Goal: Transaction & Acquisition: Subscribe to service/newsletter

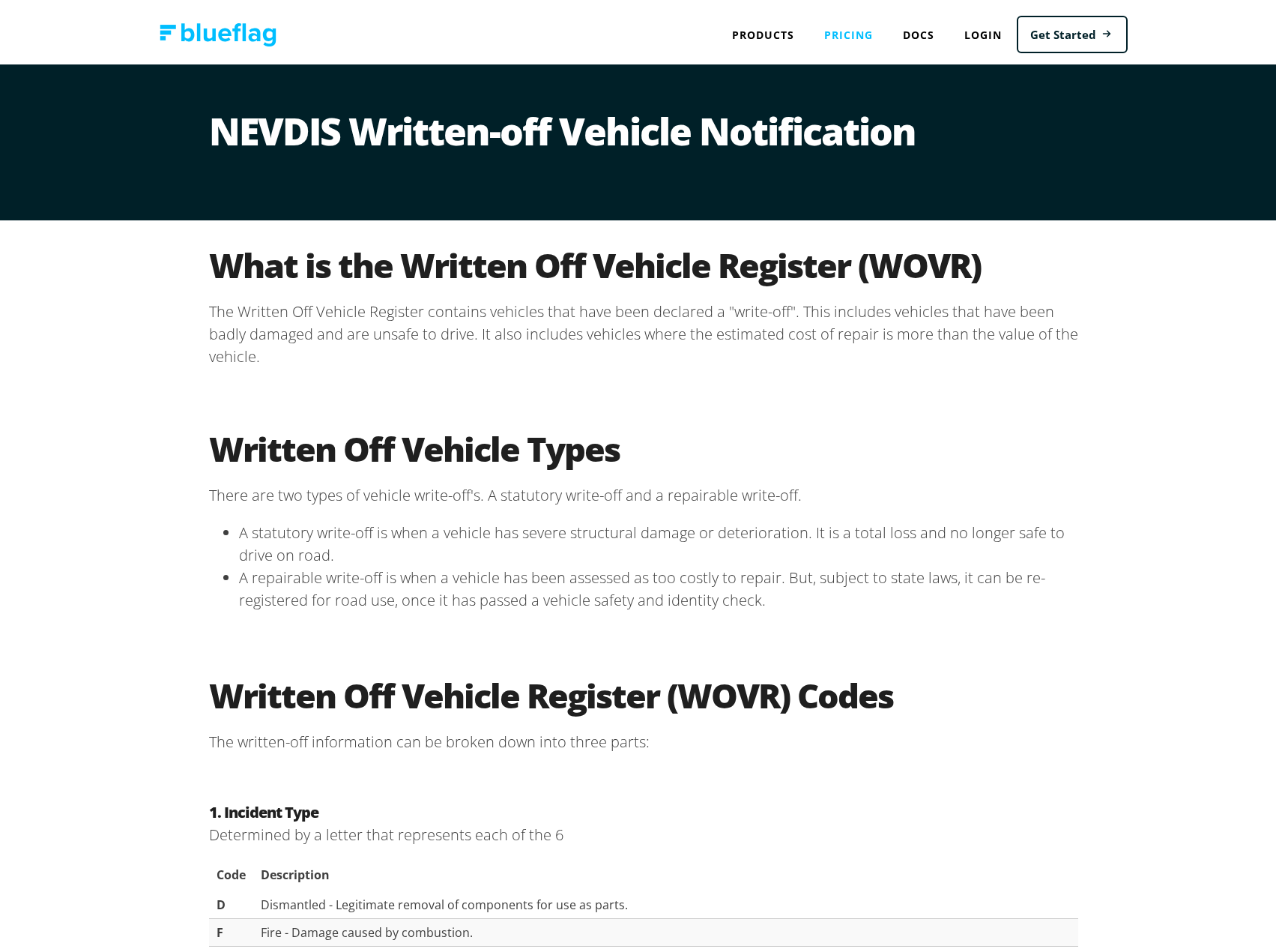
click at [862, 25] on link "Pricing" at bounding box center [848, 30] width 79 height 30
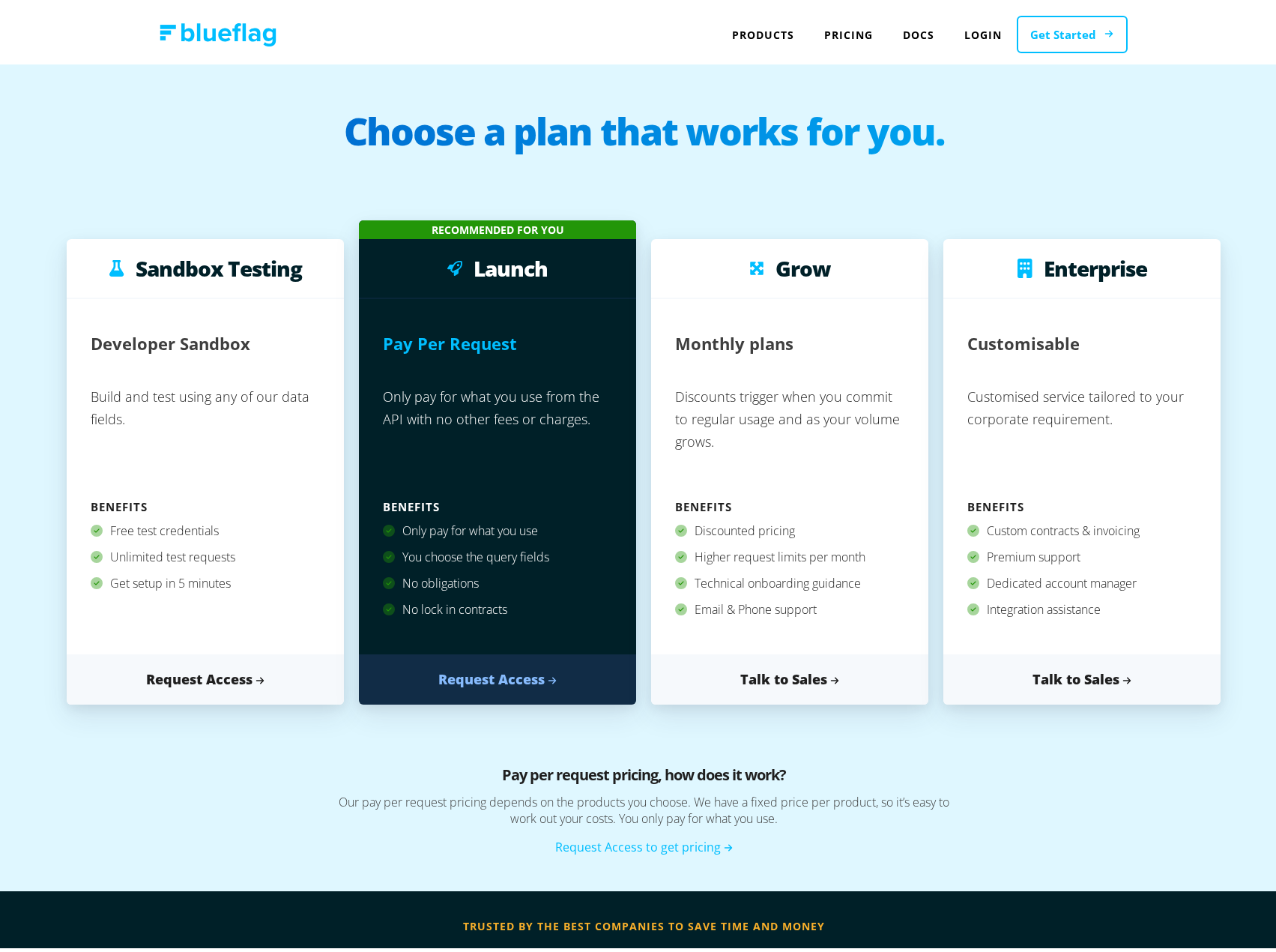
click at [1029, 47] on link "Get Started" at bounding box center [1072, 30] width 111 height 38
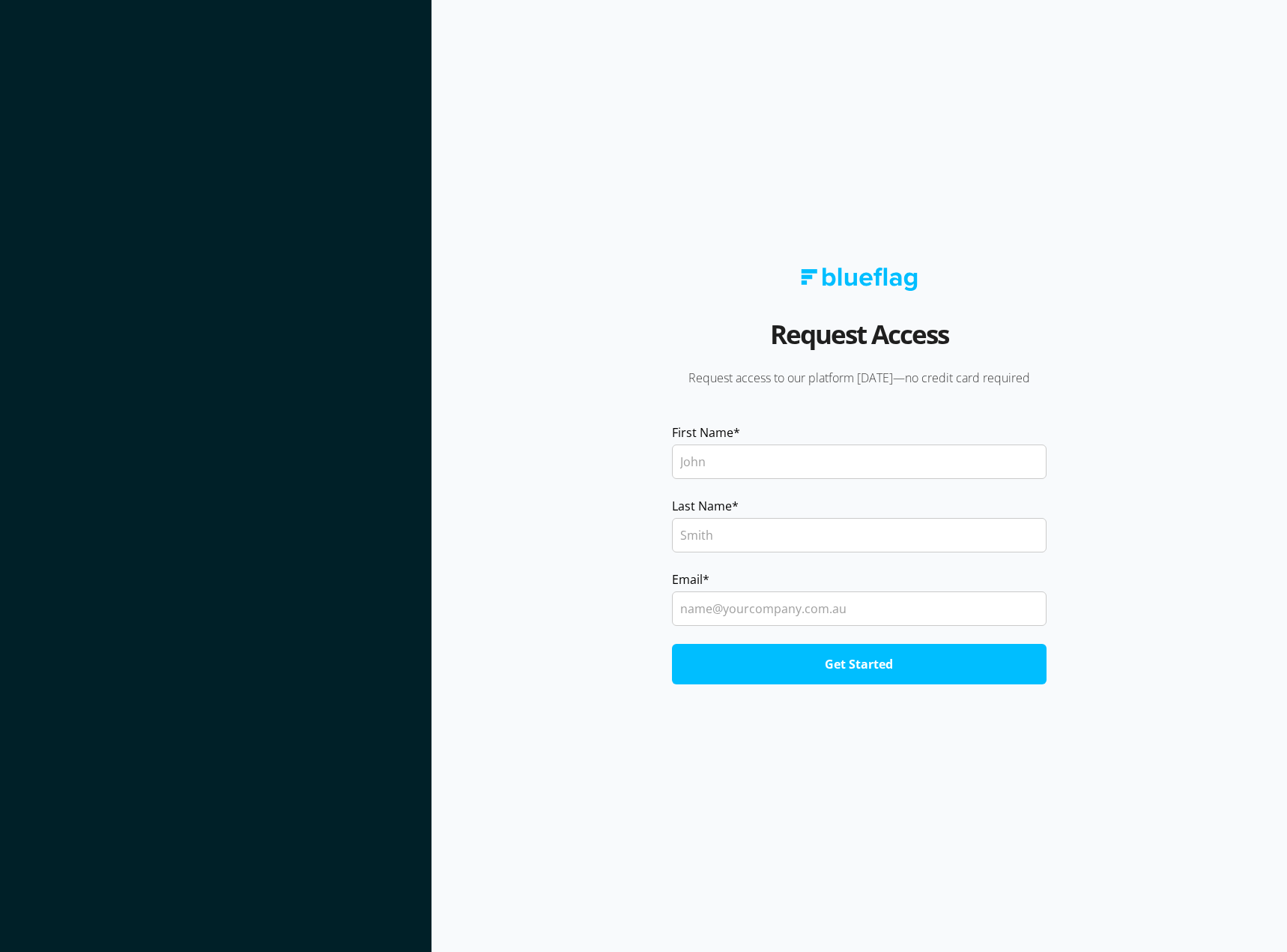
click at [821, 449] on input "First Name *" at bounding box center [860, 461] width 375 height 34
type input "aidan"
type input "roe"
type input "aidan.l.roe@gmail.com"
click at [673, 644] on input "Get Started" at bounding box center [860, 664] width 375 height 41
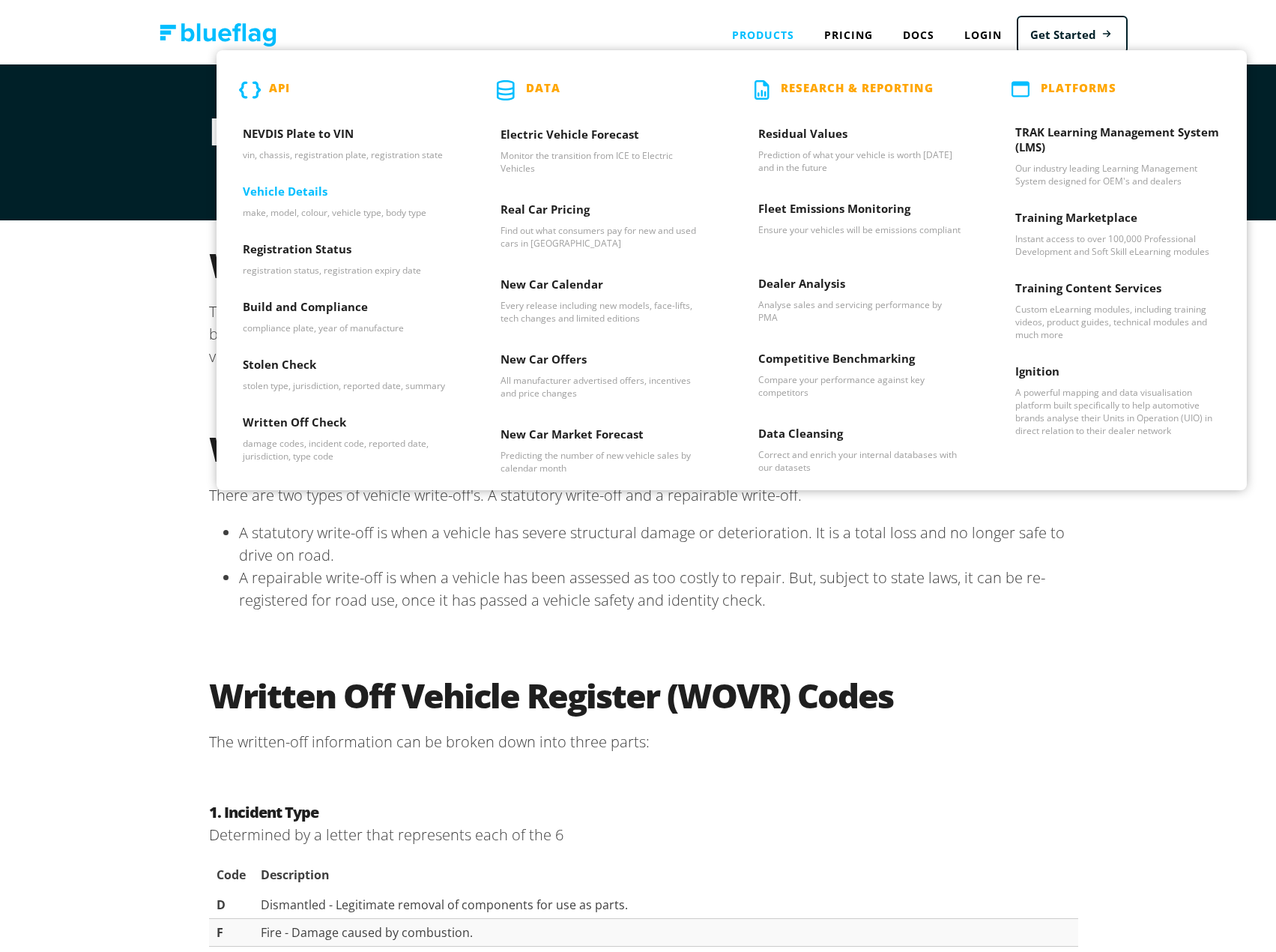
click at [305, 192] on h3 "Vehicle Details" at bounding box center [345, 190] width 205 height 23
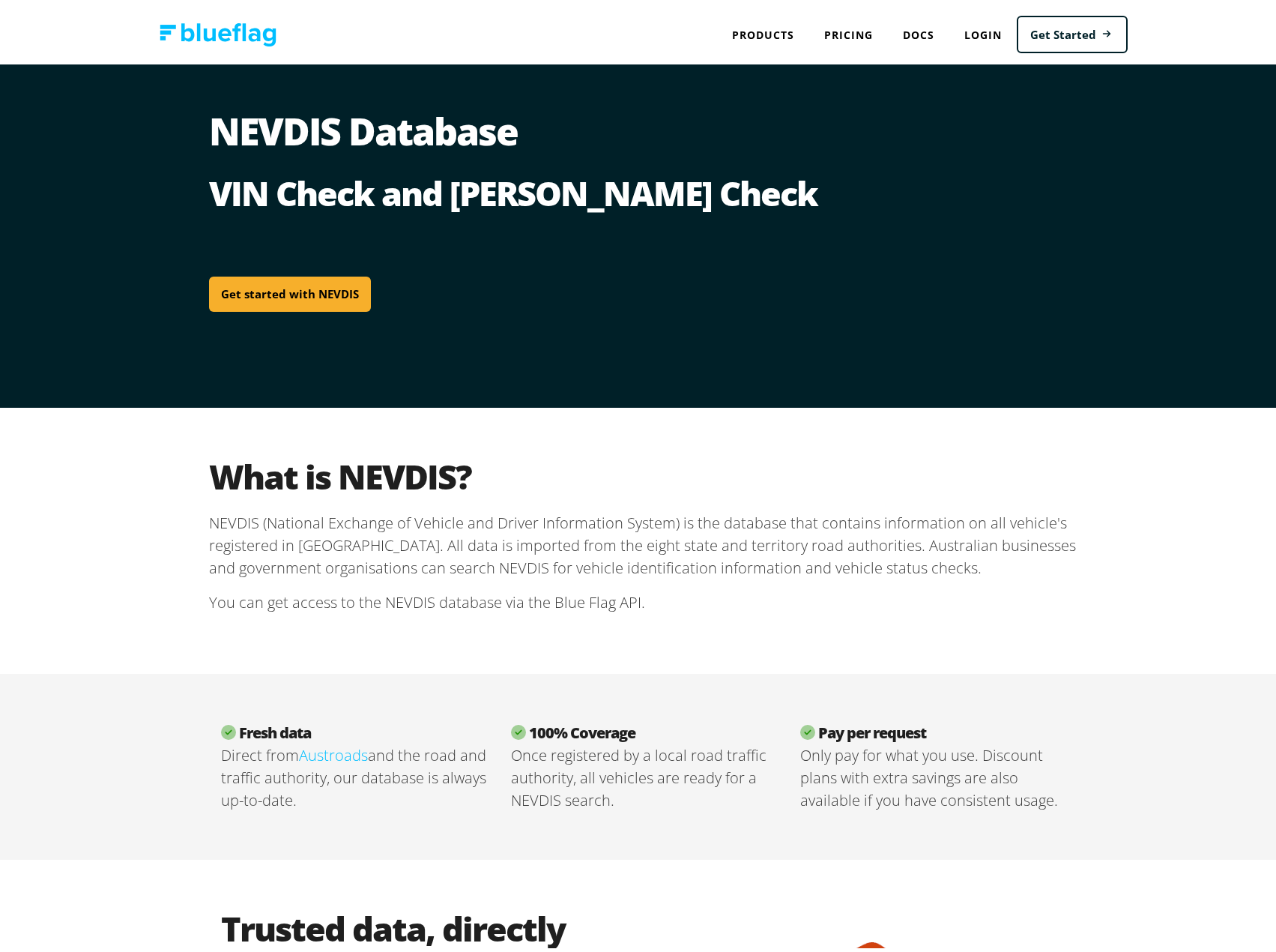
click at [325, 287] on link "Get started with NEVDIS" at bounding box center [290, 289] width 162 height 35
